Goal: Task Accomplishment & Management: Manage account settings

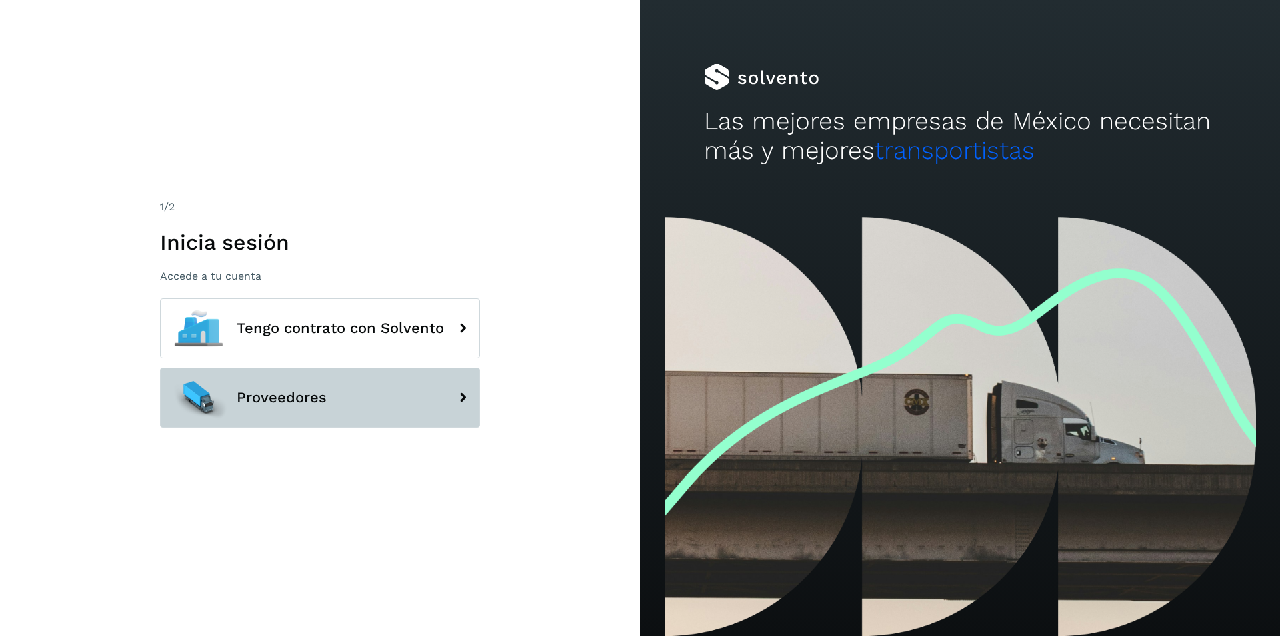
click at [343, 382] on button "Proveedores" at bounding box center [320, 397] width 320 height 60
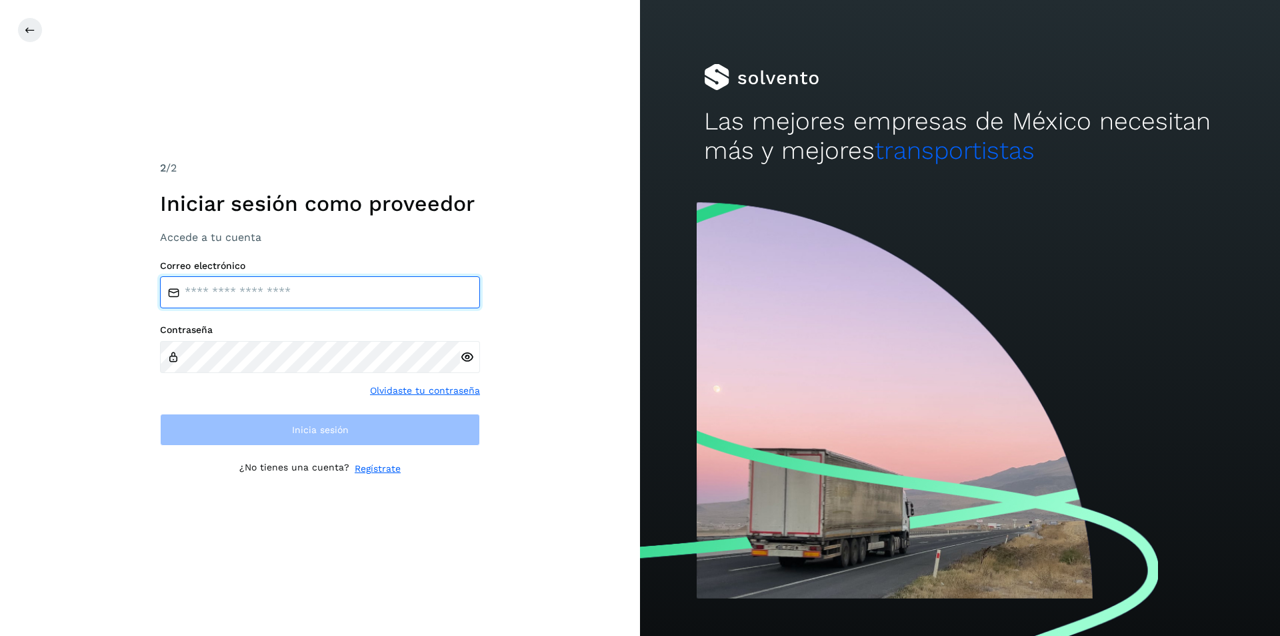
type input "**********"
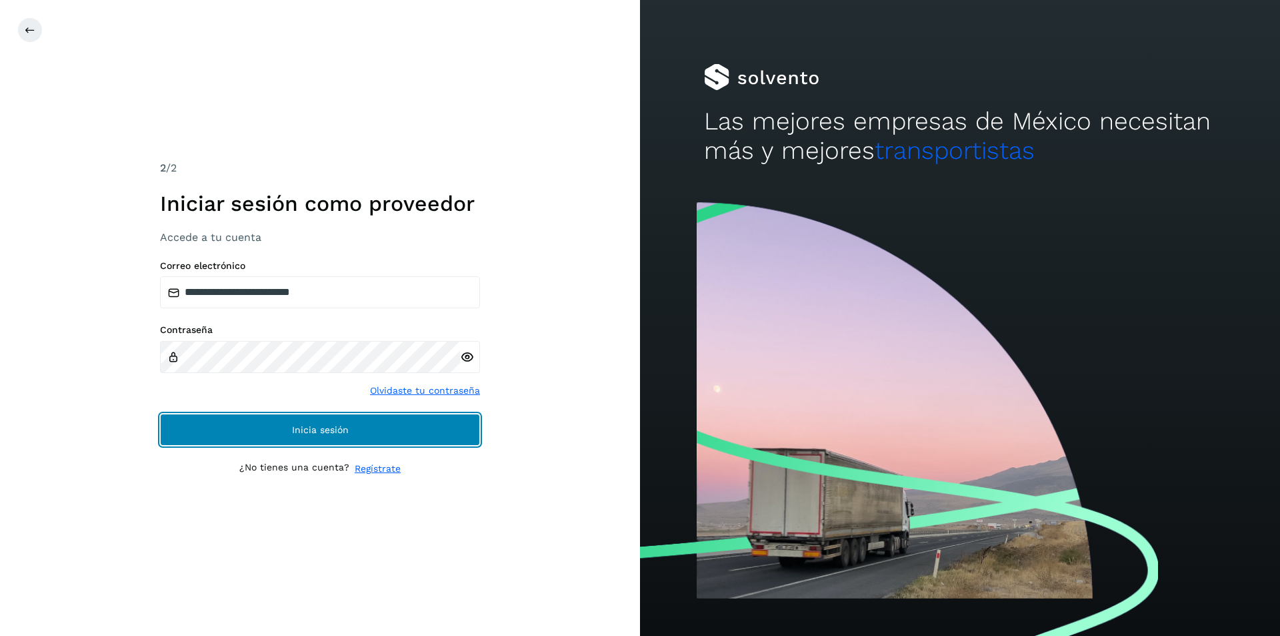
click at [333, 432] on span "Inicia sesión" at bounding box center [320, 429] width 57 height 9
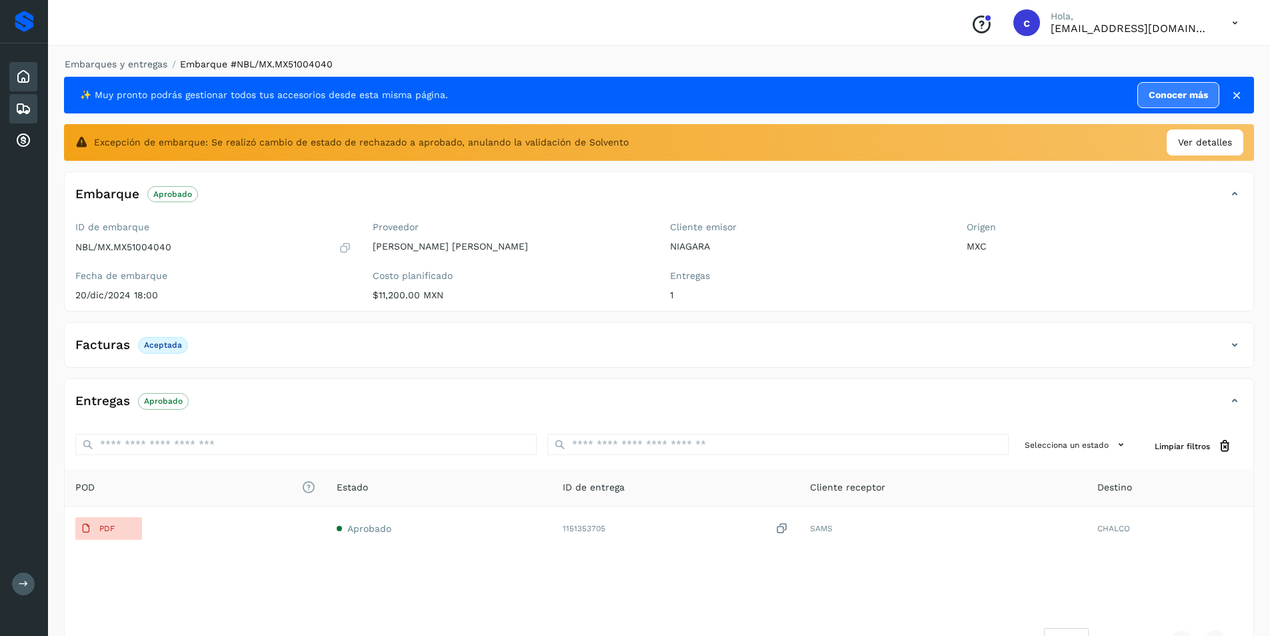
click at [22, 70] on icon at bounding box center [23, 77] width 16 height 16
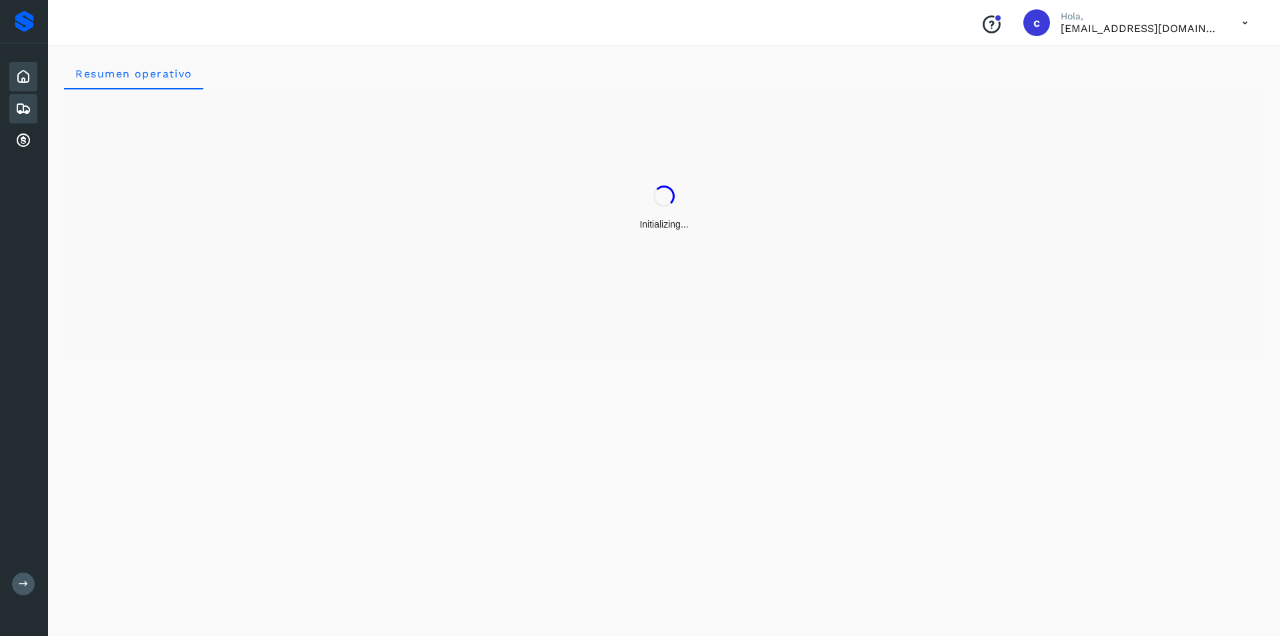
click at [24, 103] on icon at bounding box center [23, 109] width 16 height 16
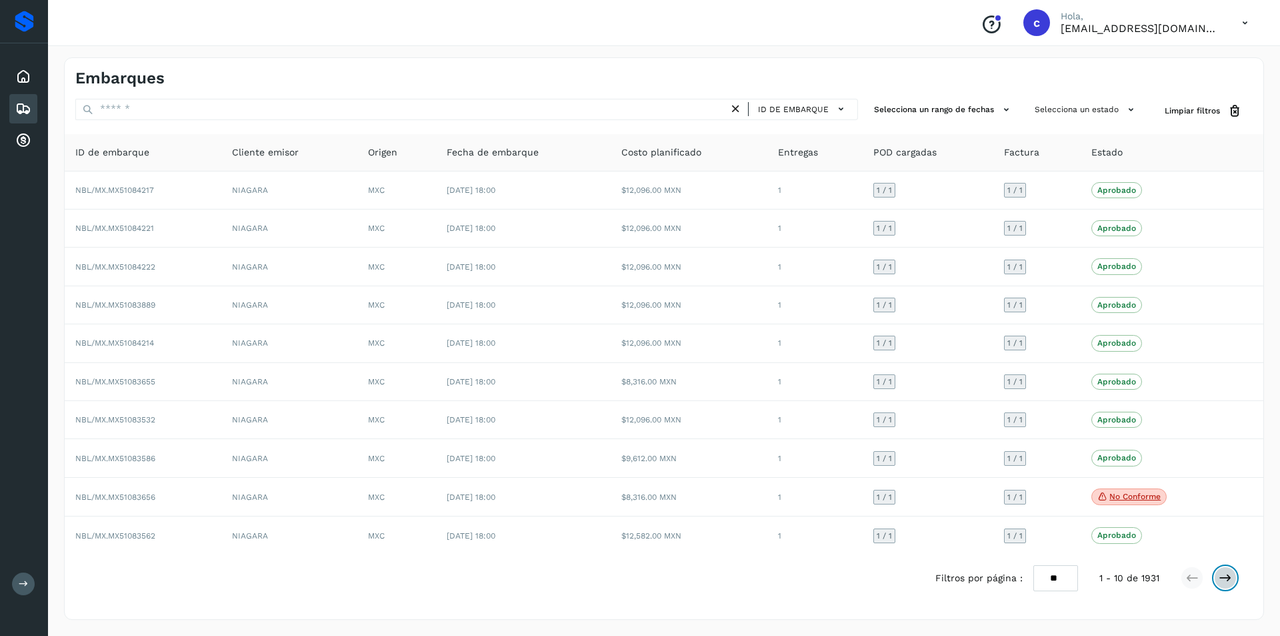
click at [1220, 576] on icon at bounding box center [1225, 577] width 13 height 13
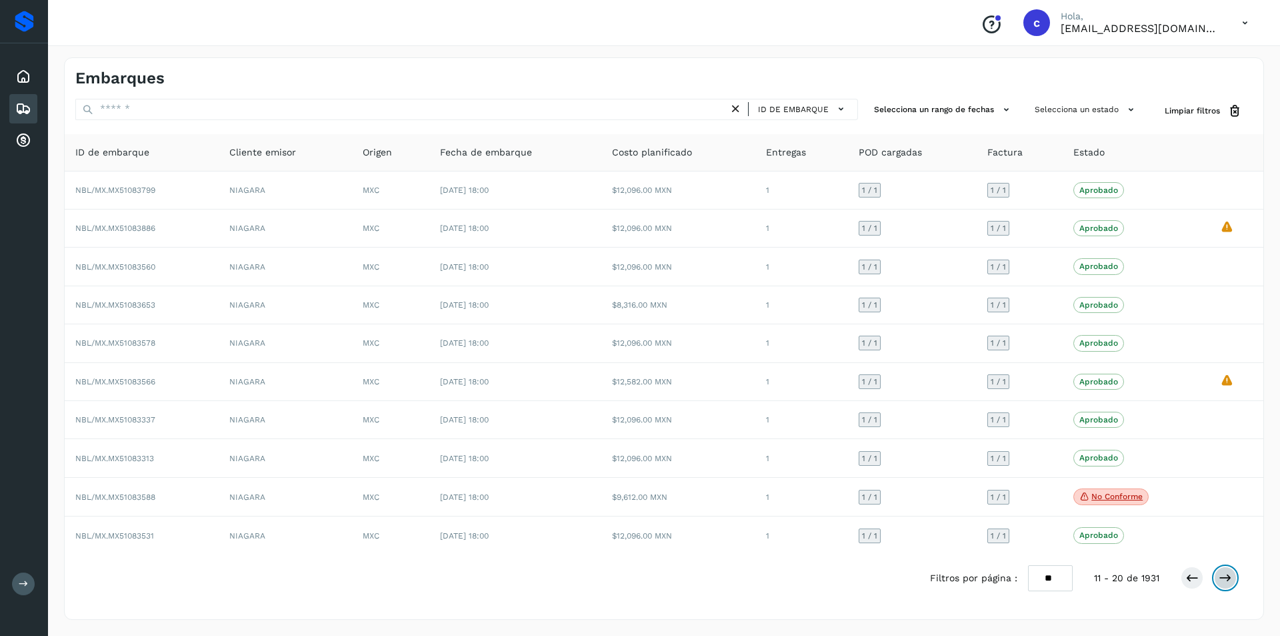
click at [1220, 576] on icon at bounding box center [1225, 577] width 13 height 13
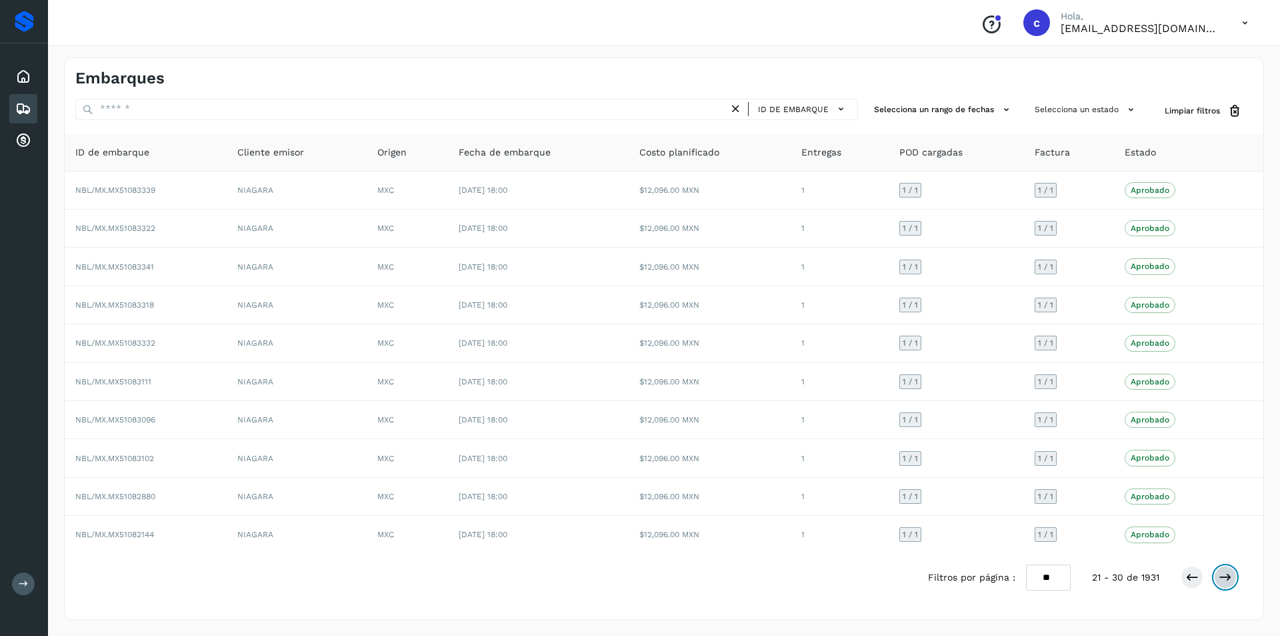
click at [1220, 576] on icon at bounding box center [1225, 576] width 13 height 13
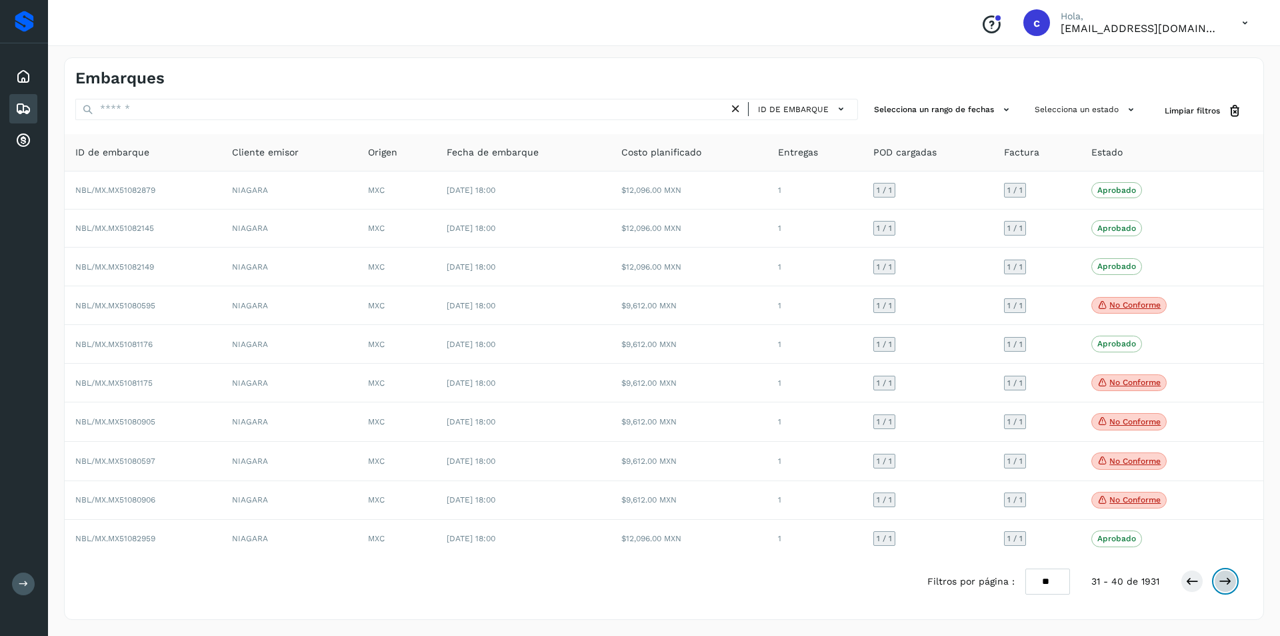
click at [1220, 576] on icon at bounding box center [1225, 580] width 13 height 13
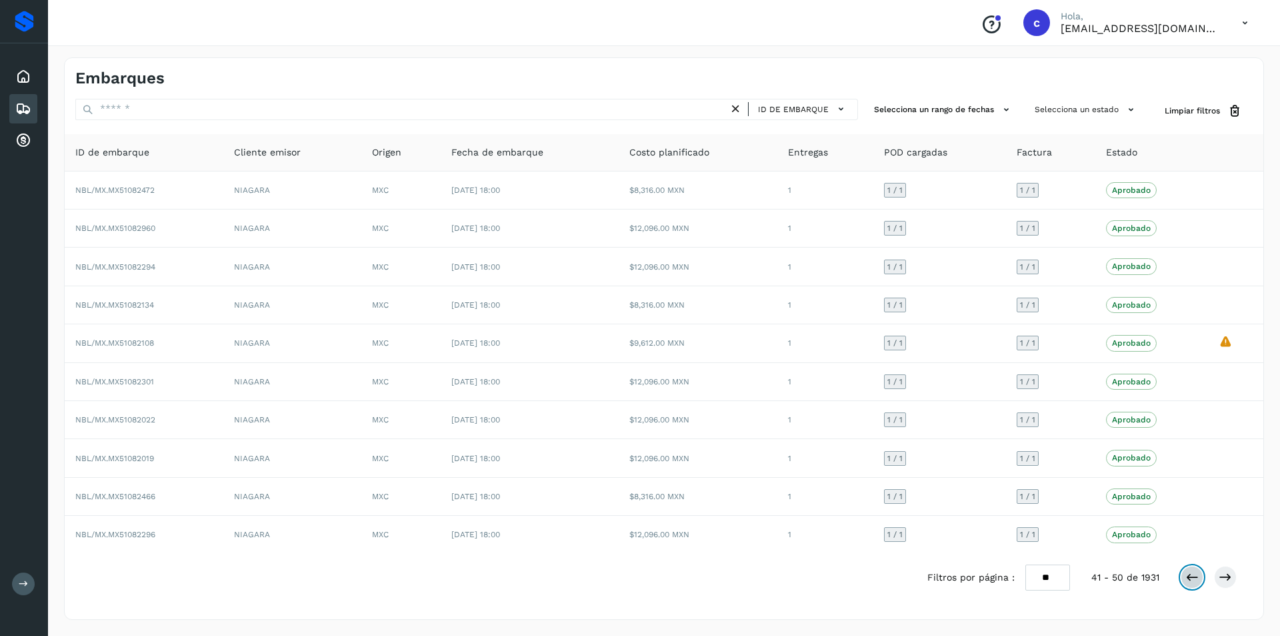
click at [1195, 578] on icon at bounding box center [1192, 576] width 13 height 13
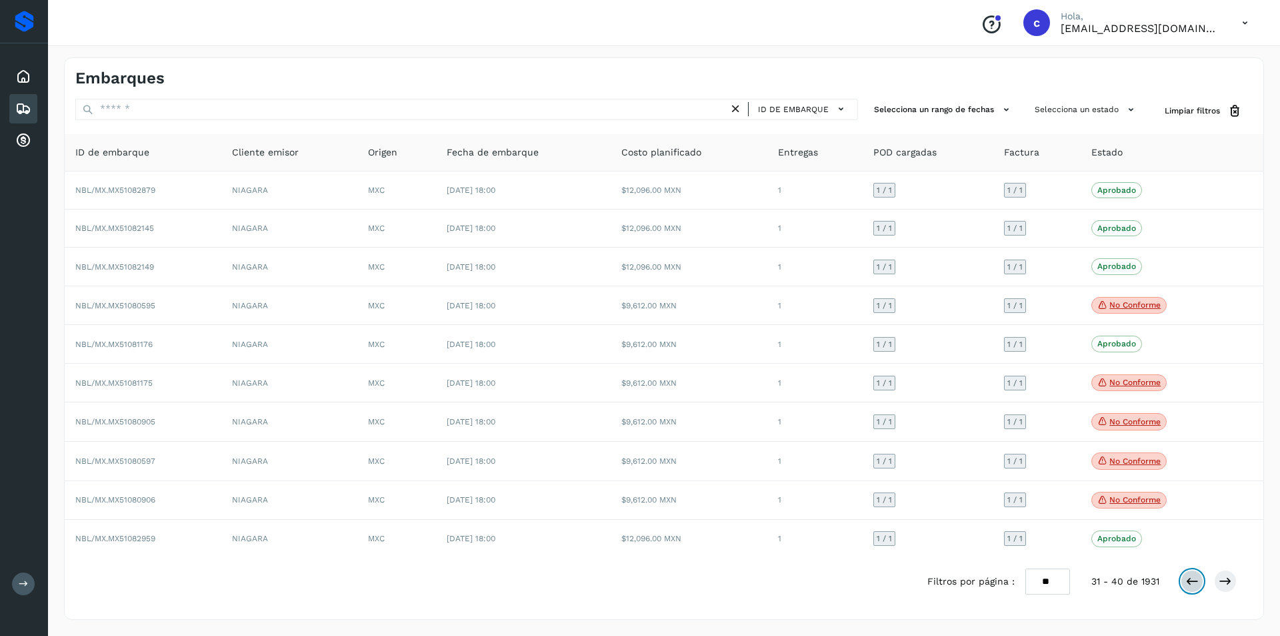
click at [1195, 578] on icon at bounding box center [1192, 580] width 13 height 13
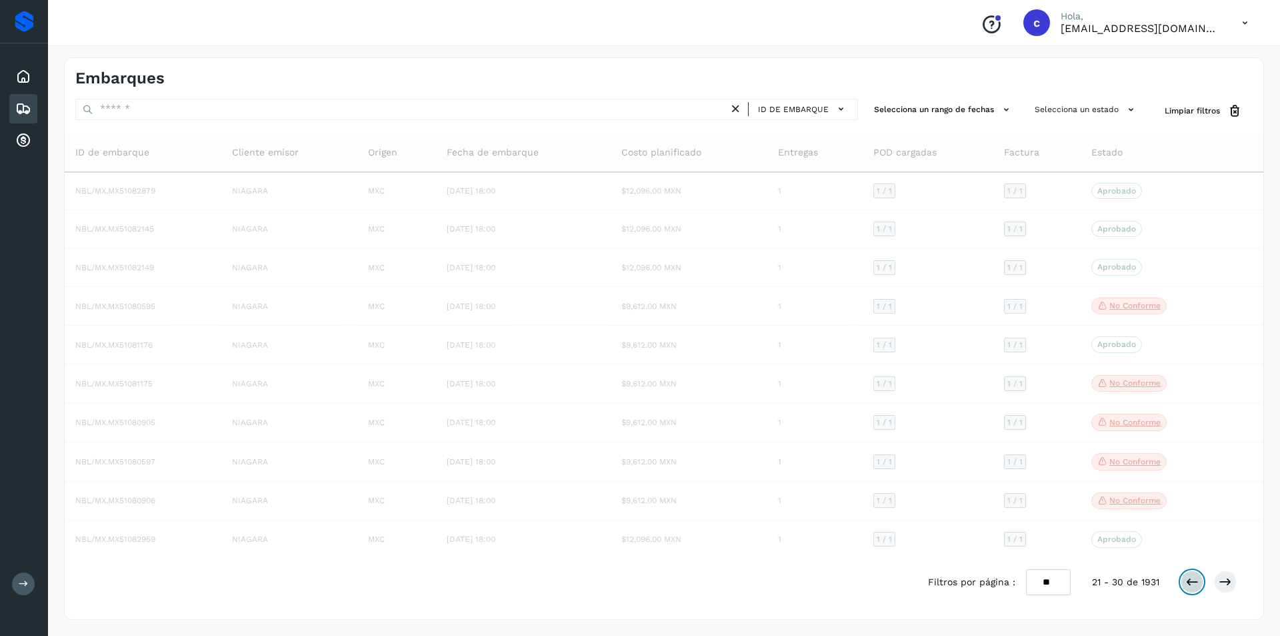
click at [1195, 578] on icon at bounding box center [1192, 581] width 13 height 13
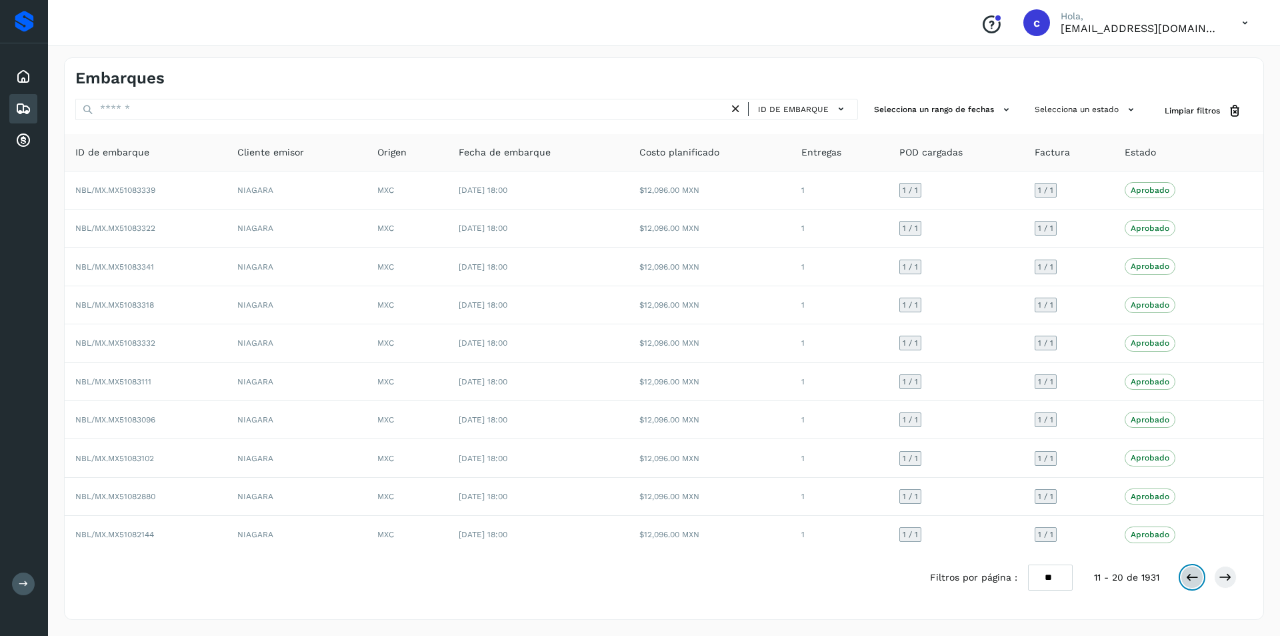
click at [1195, 578] on icon at bounding box center [1192, 576] width 13 height 13
